Goal: Obtain resource: Download file/media

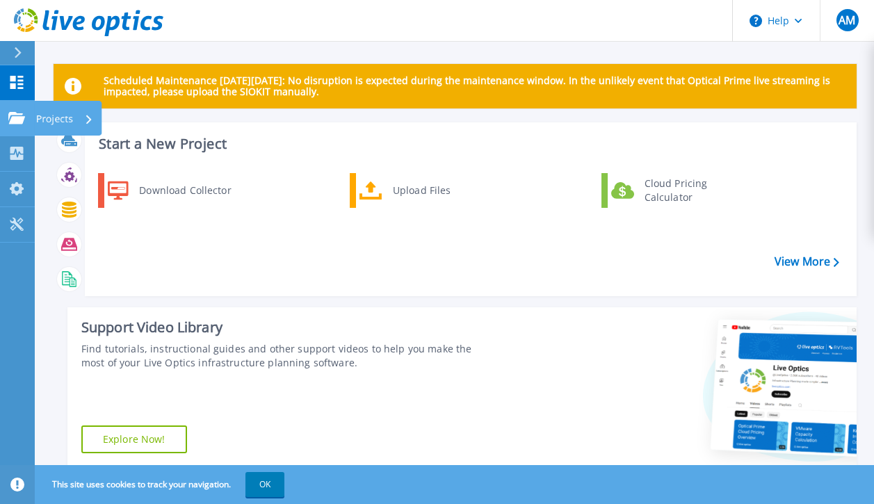
click at [8, 120] on icon at bounding box center [16, 118] width 17 height 12
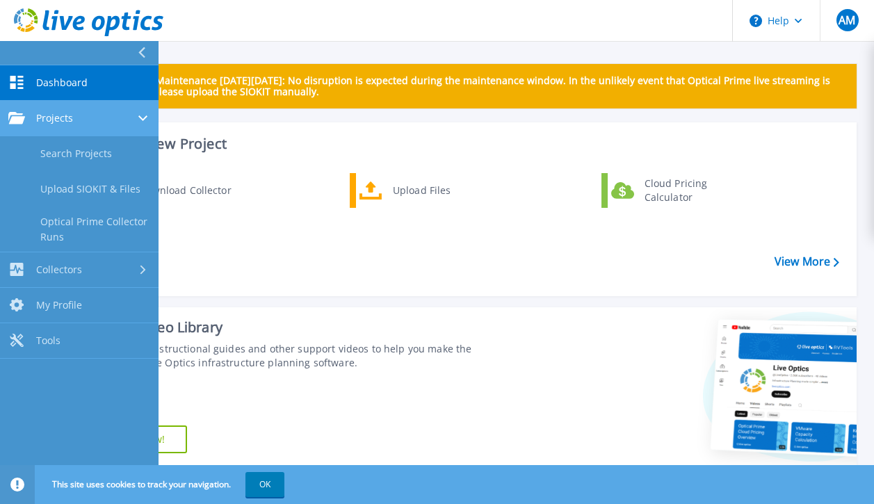
click at [78, 129] on link "Projects Projects" at bounding box center [79, 118] width 159 height 35
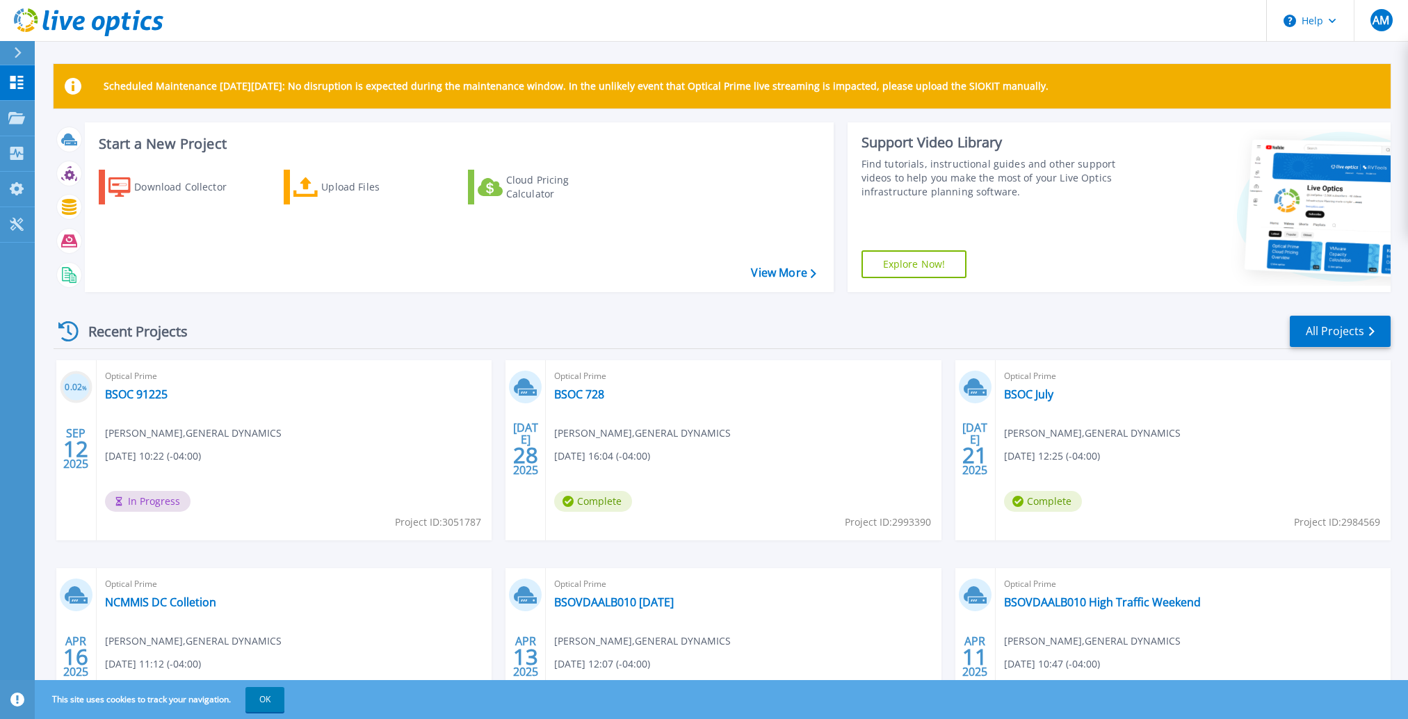
click at [829, 503] on div "Optical Prime BSOVDAALB010 Sunday Anthony Martinez , GENERAL DYNAMICS 04/13/202…" at bounding box center [743, 658] width 395 height 180
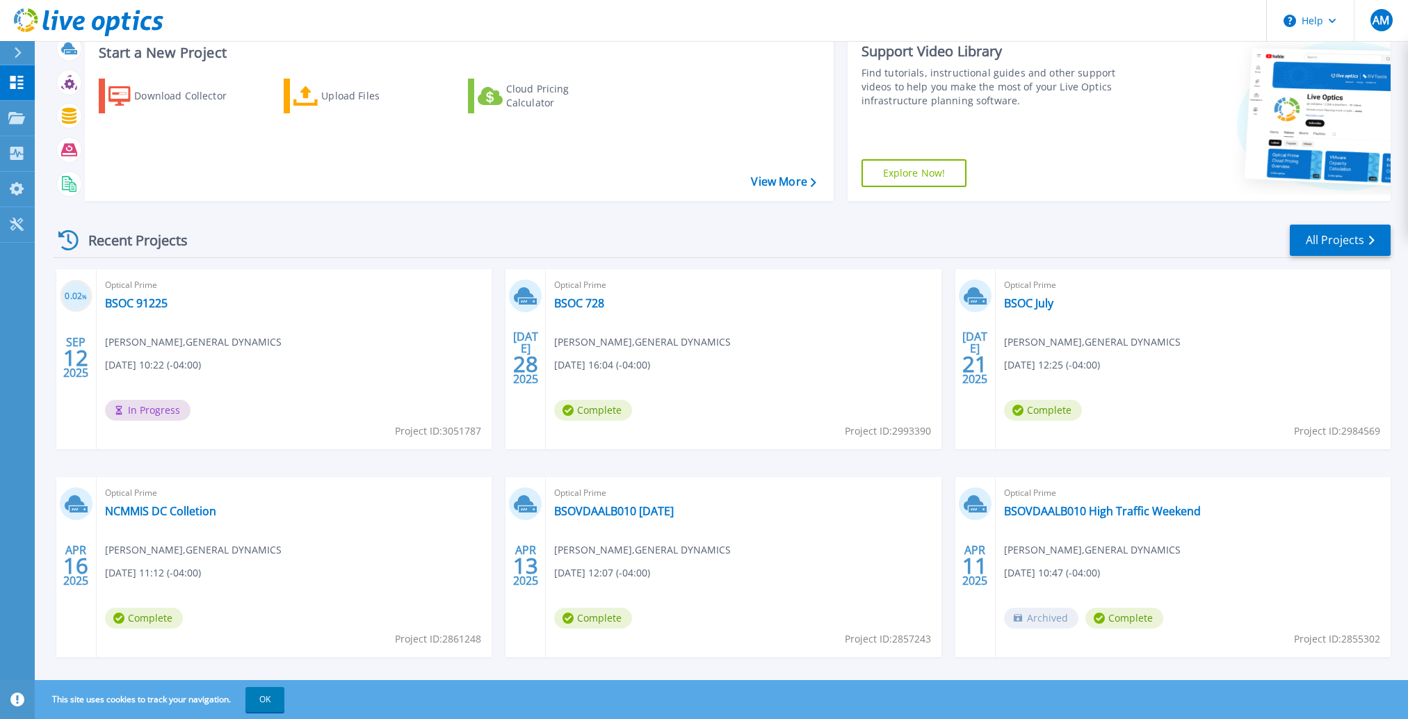
scroll to position [110, 0]
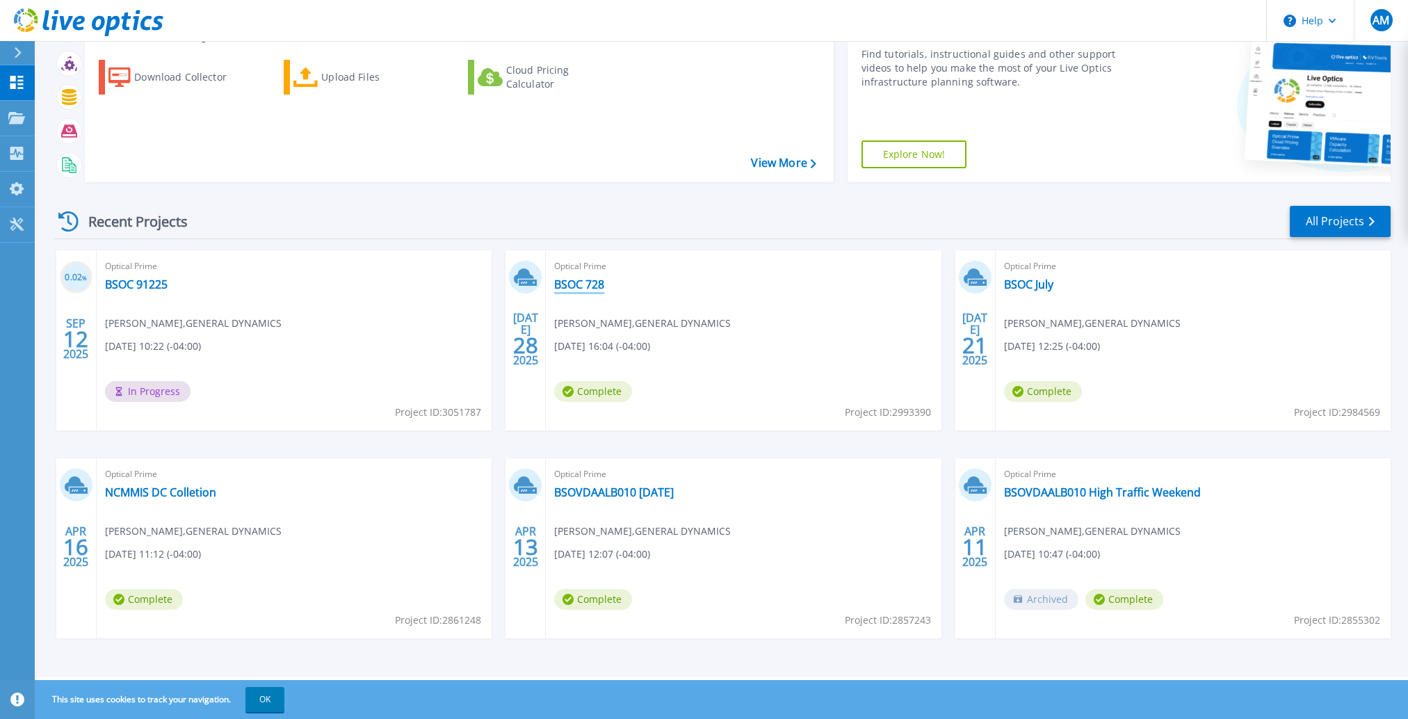
click at [583, 283] on link "BSOC 728" at bounding box center [579, 284] width 50 height 14
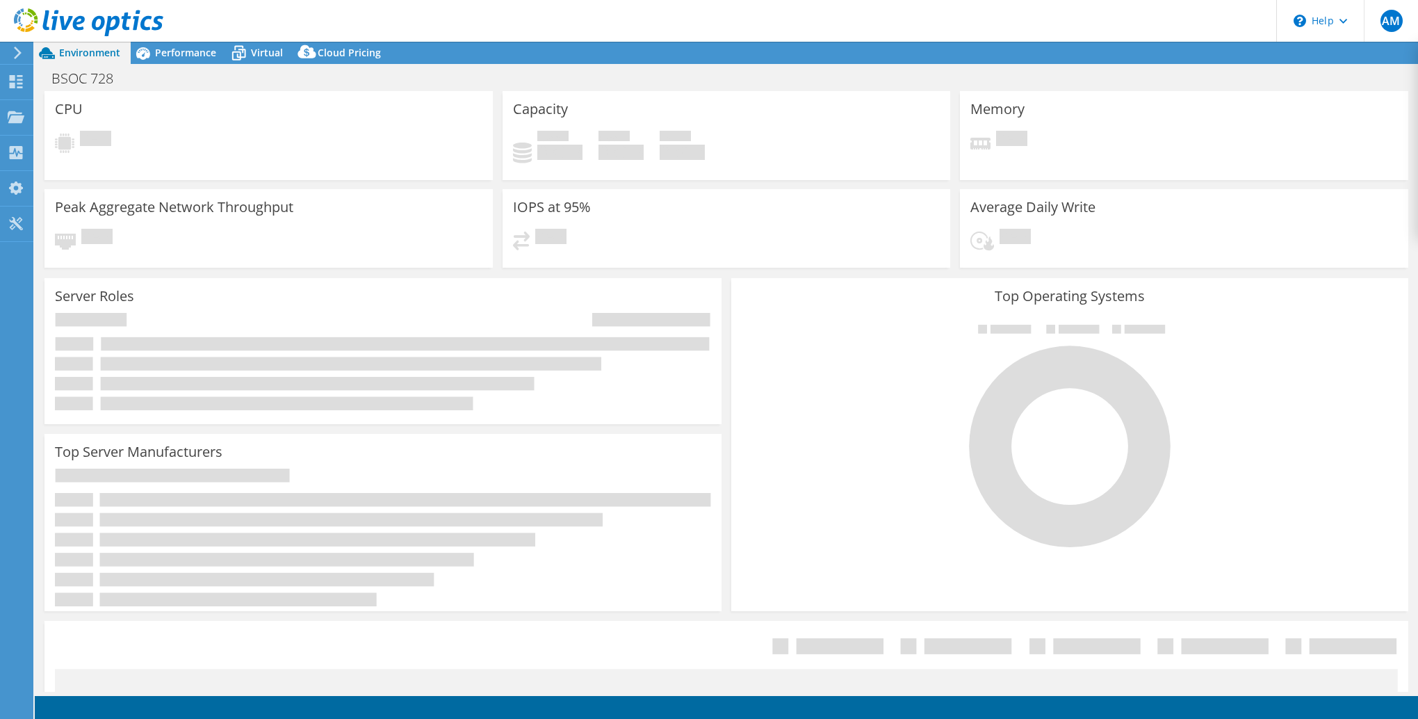
select select "USD"
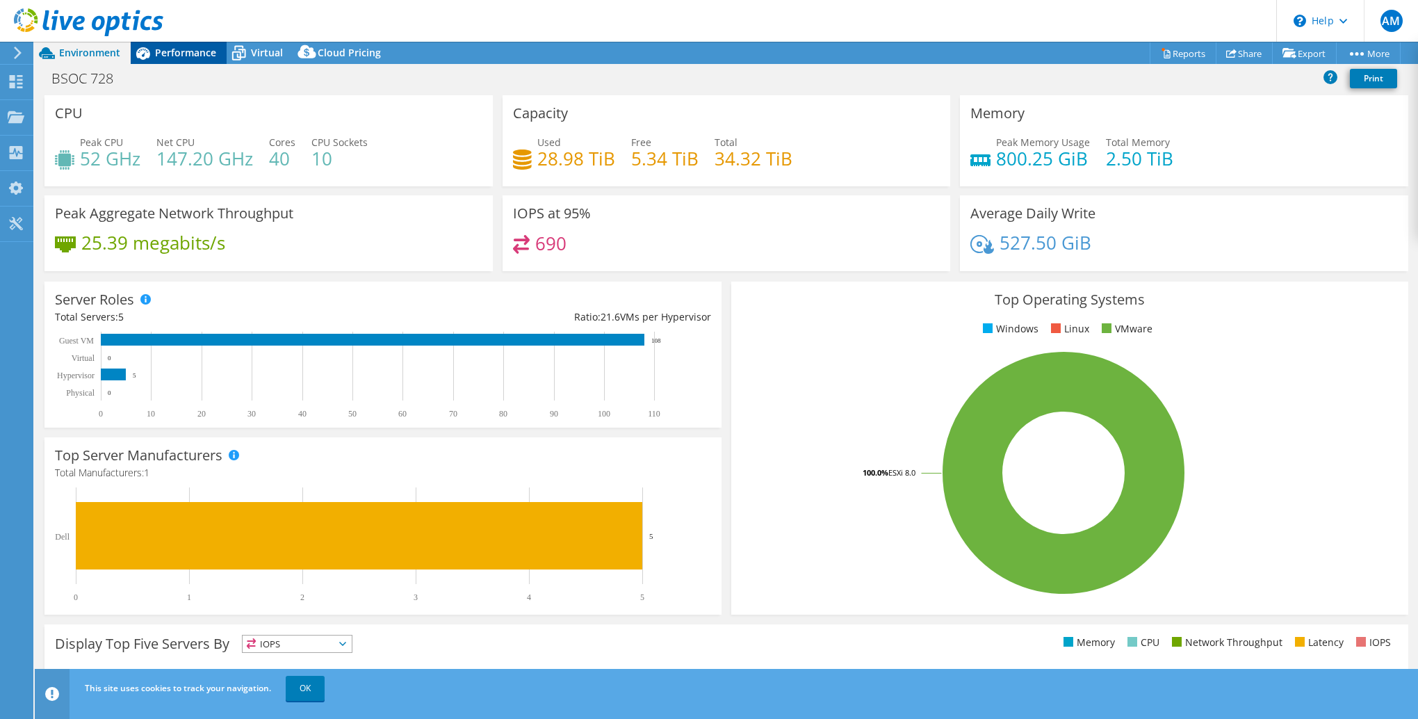
click at [186, 58] on span "Performance" at bounding box center [185, 52] width 61 height 13
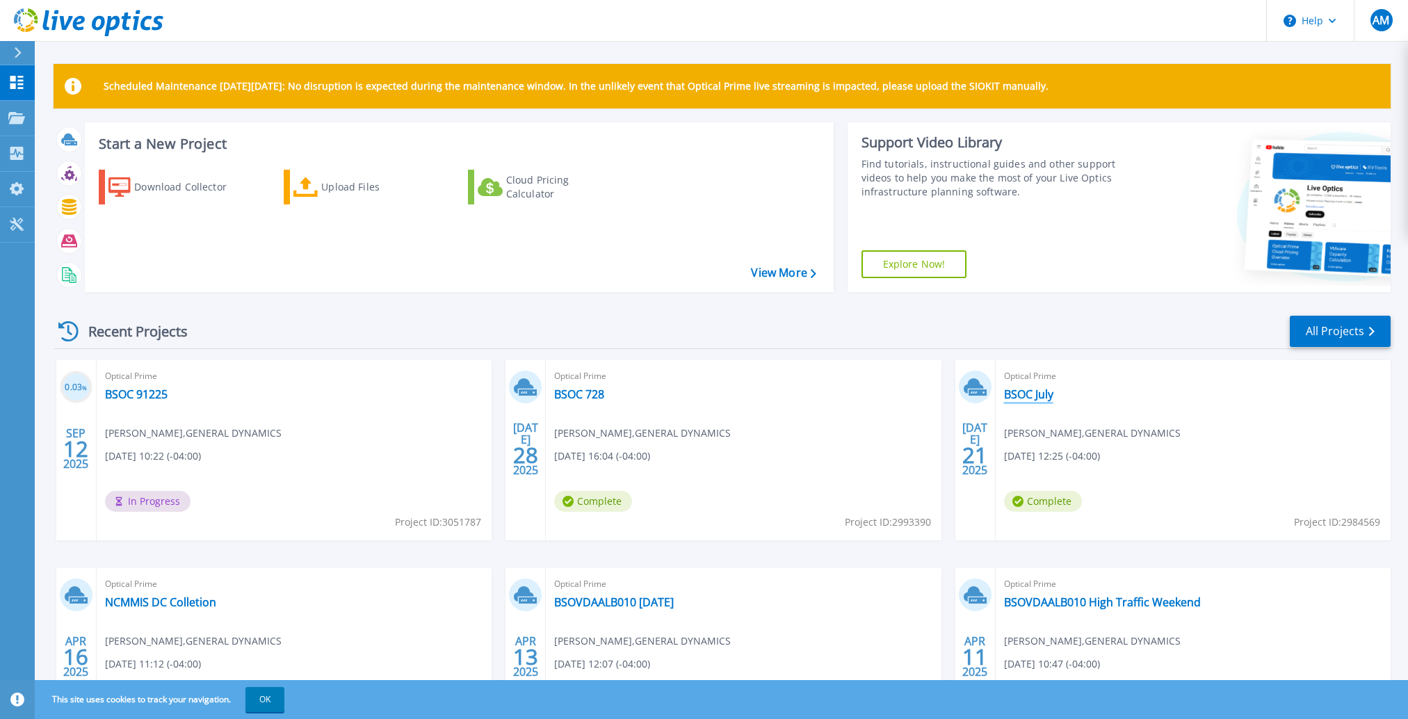
click at [1032, 401] on link "BSOC July" at bounding box center [1028, 394] width 49 height 14
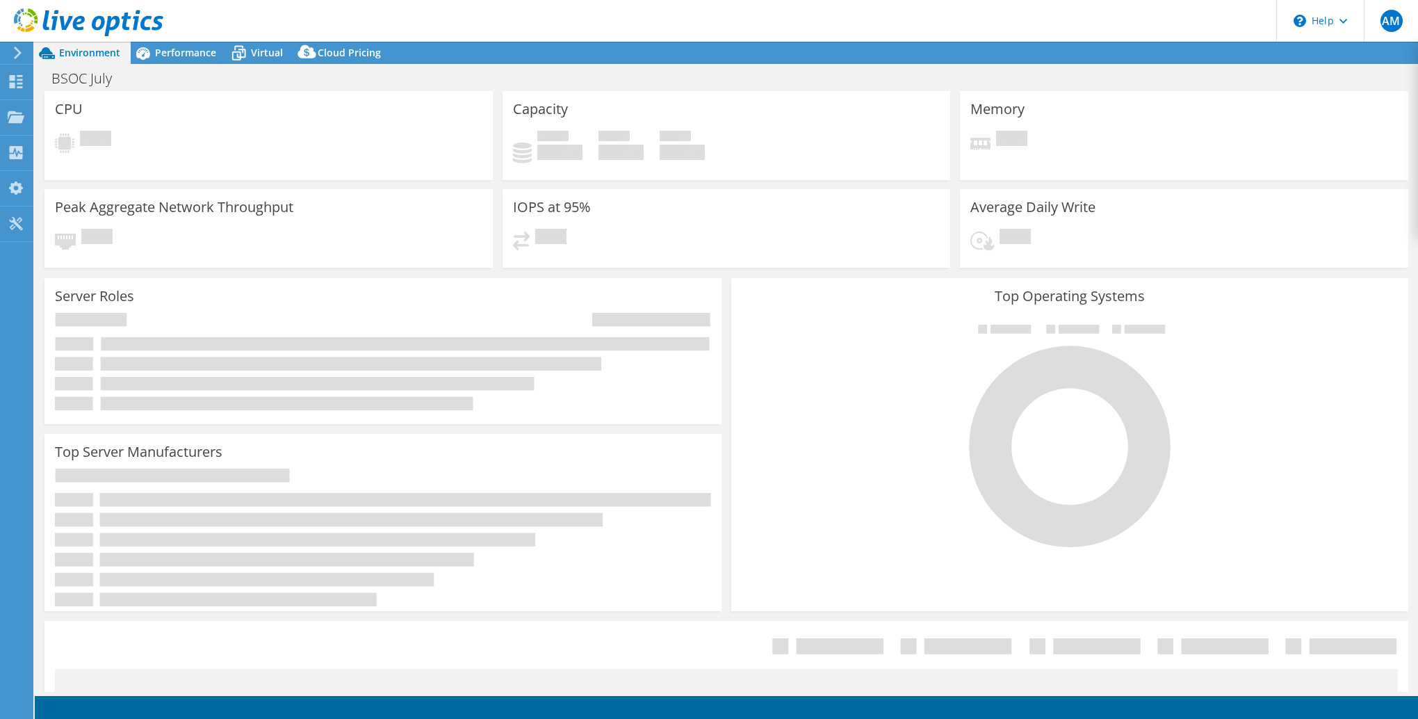
select select "USD"
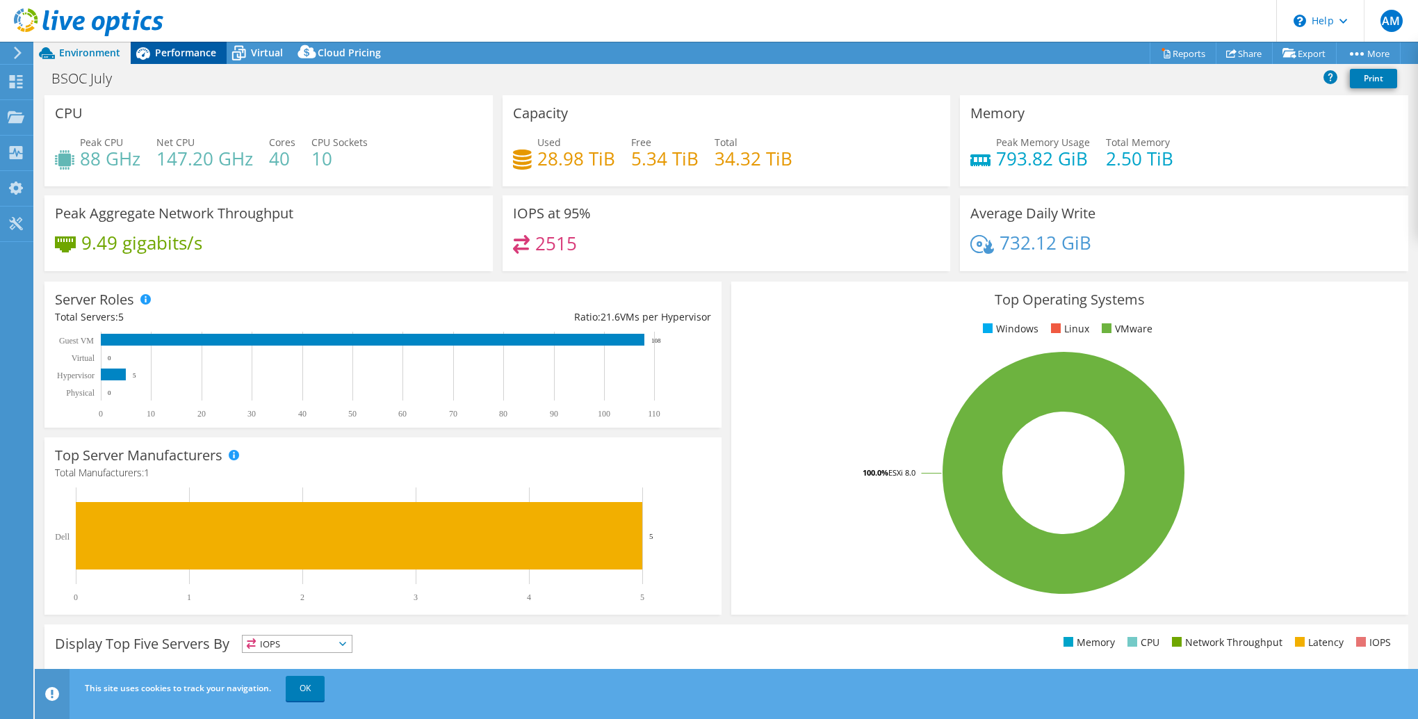
click at [190, 51] on span "Performance" at bounding box center [185, 52] width 61 height 13
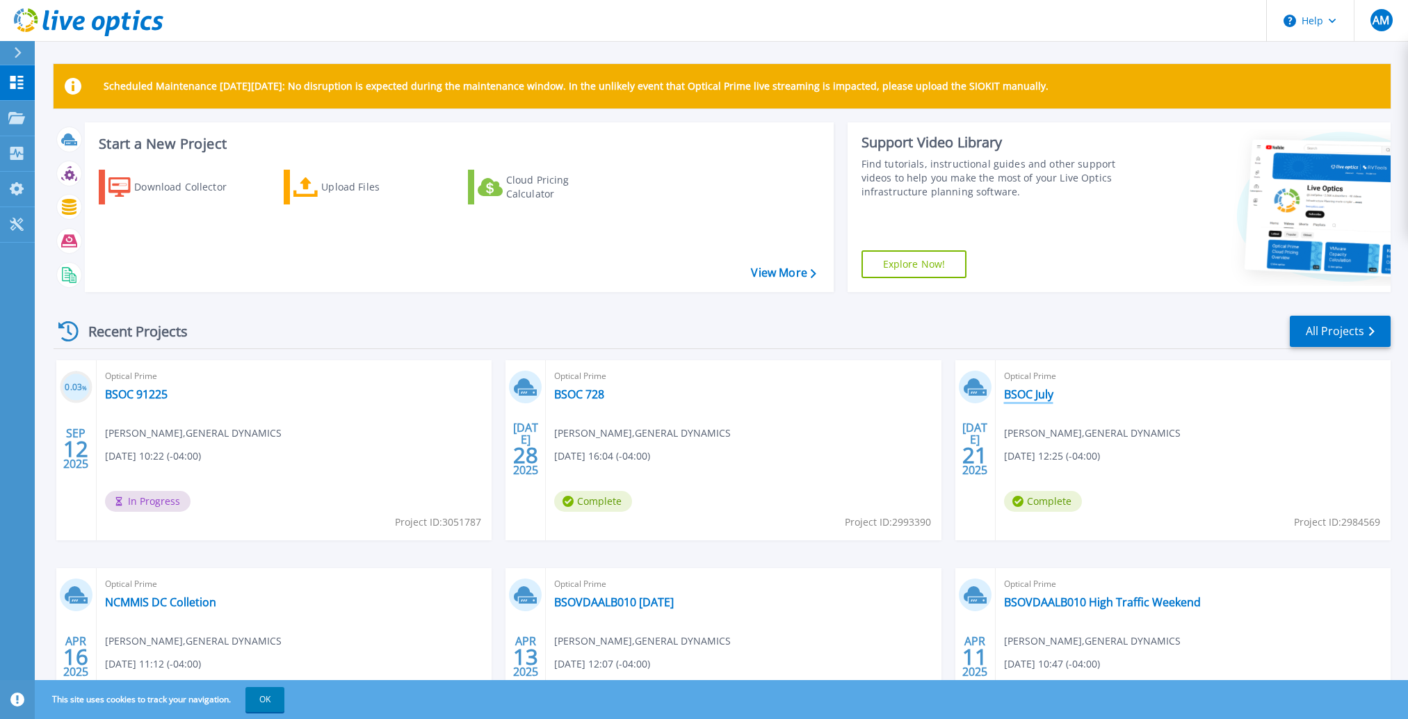
click at [1021, 391] on link "BSOC July" at bounding box center [1028, 394] width 49 height 14
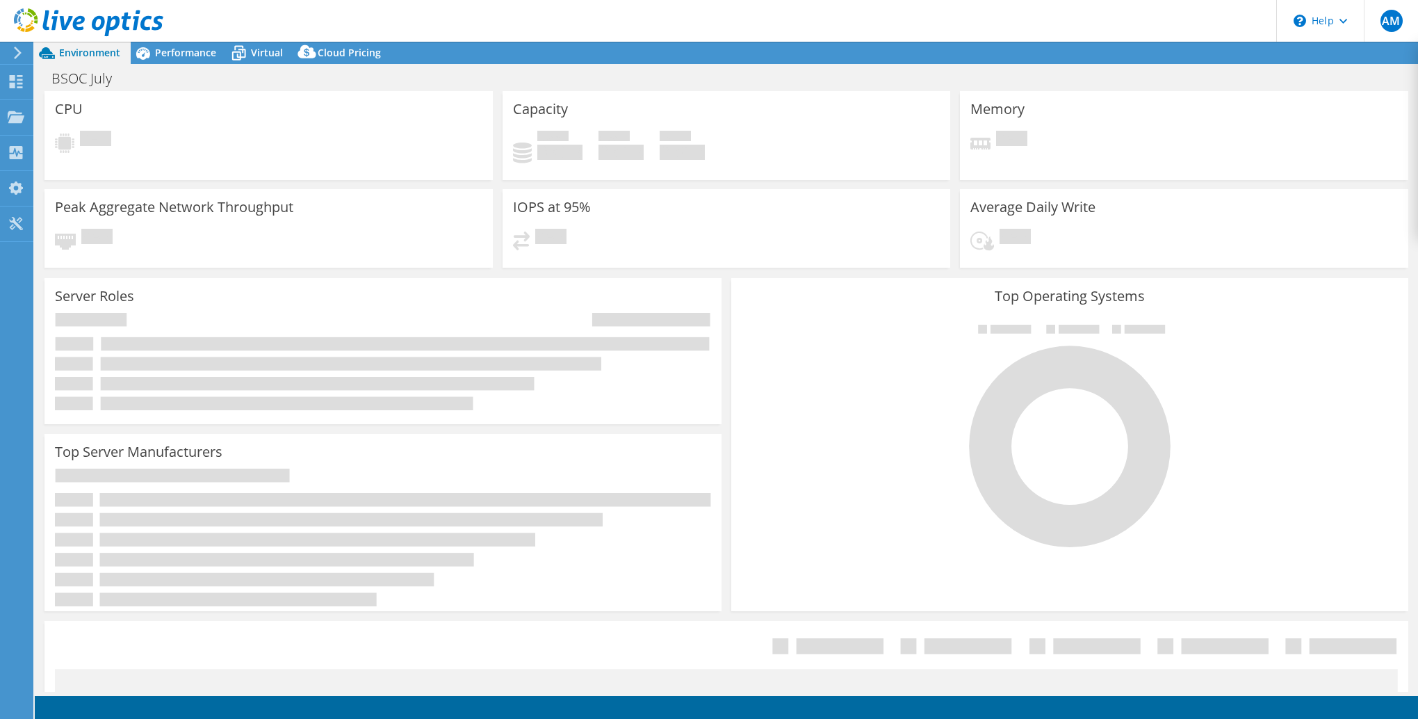
select select "USD"
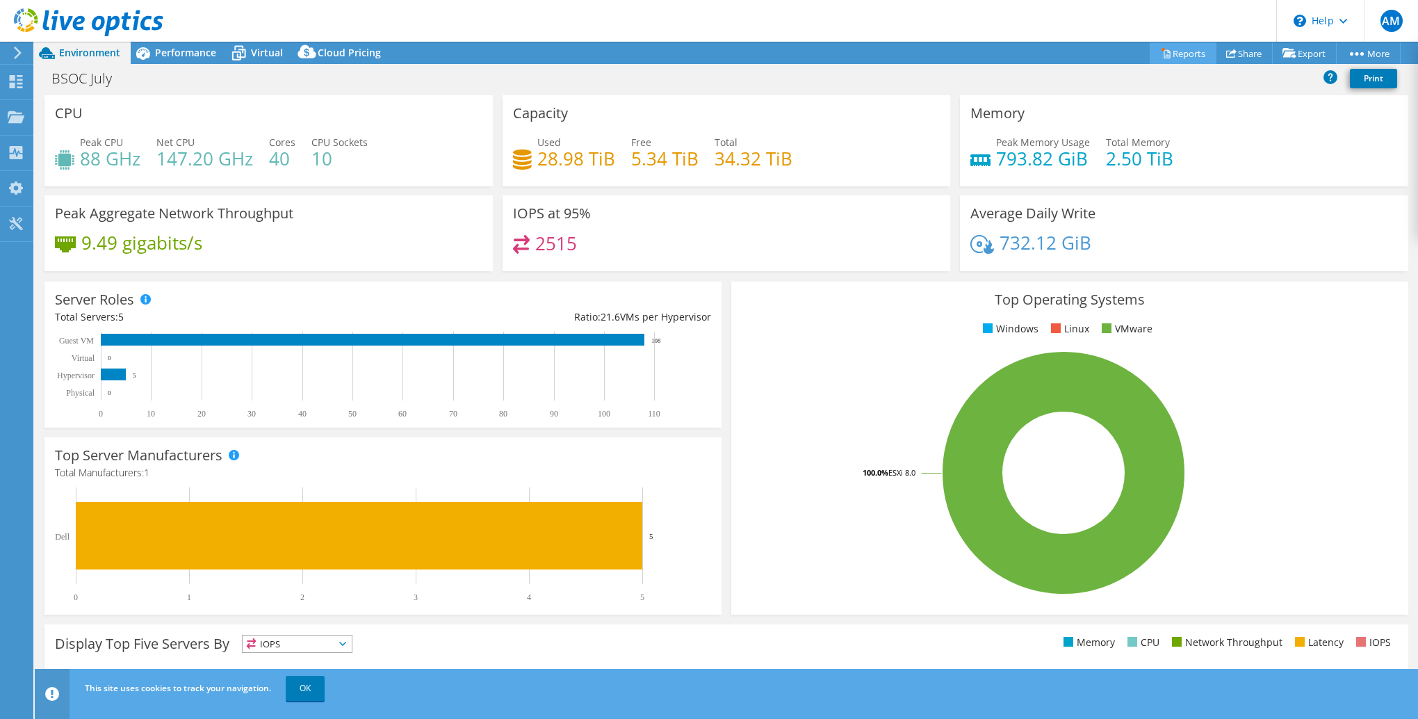
click at [1185, 57] on link "Reports" at bounding box center [1183, 53] width 67 height 22
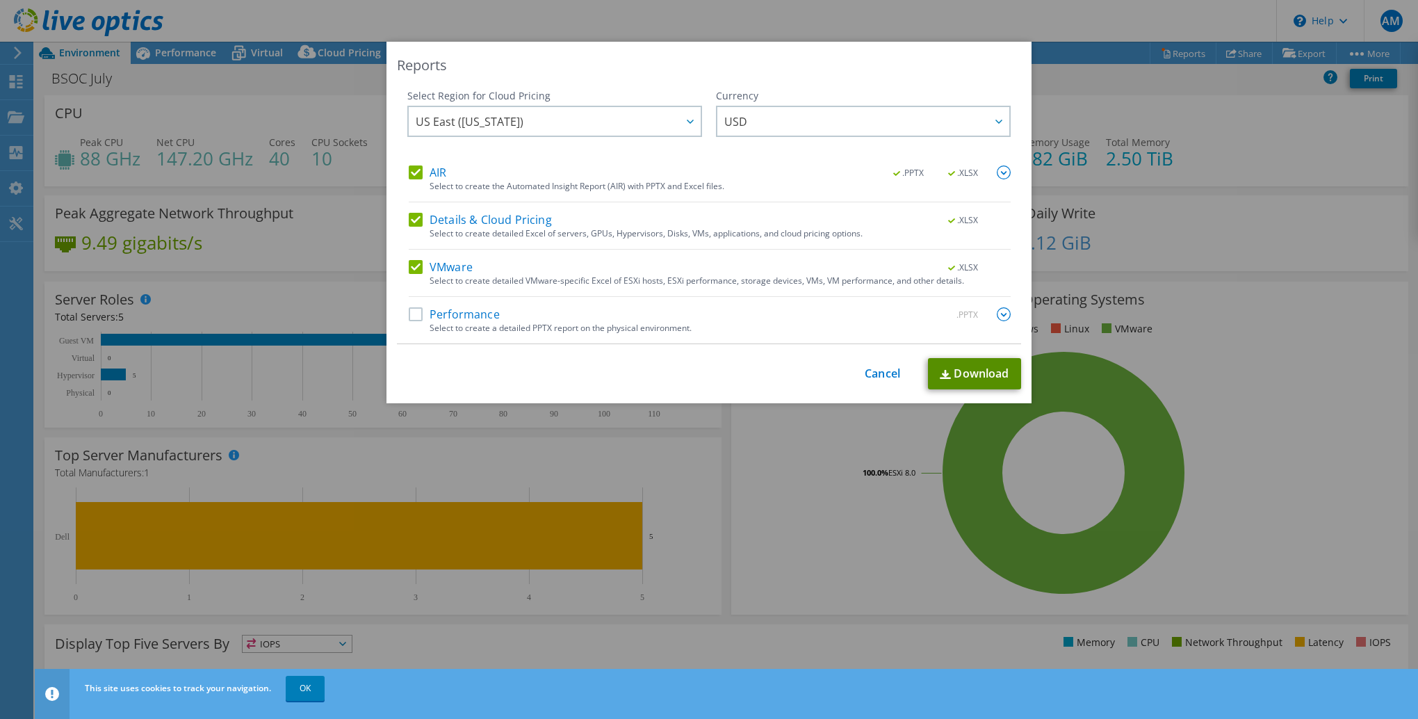
click at [958, 369] on link "Download" at bounding box center [974, 373] width 93 height 31
click at [403, 316] on div "Select Region for Cloud Pricing Asia Pacific (Hong Kong) Asia Pacific (Mumbai) …" at bounding box center [709, 216] width 624 height 255
click at [414, 314] on label "Performance" at bounding box center [454, 314] width 91 height 14
click at [0, 0] on input "Performance" at bounding box center [0, 0] width 0 height 0
click at [970, 377] on link "Download" at bounding box center [974, 373] width 93 height 31
